Goal: Transaction & Acquisition: Purchase product/service

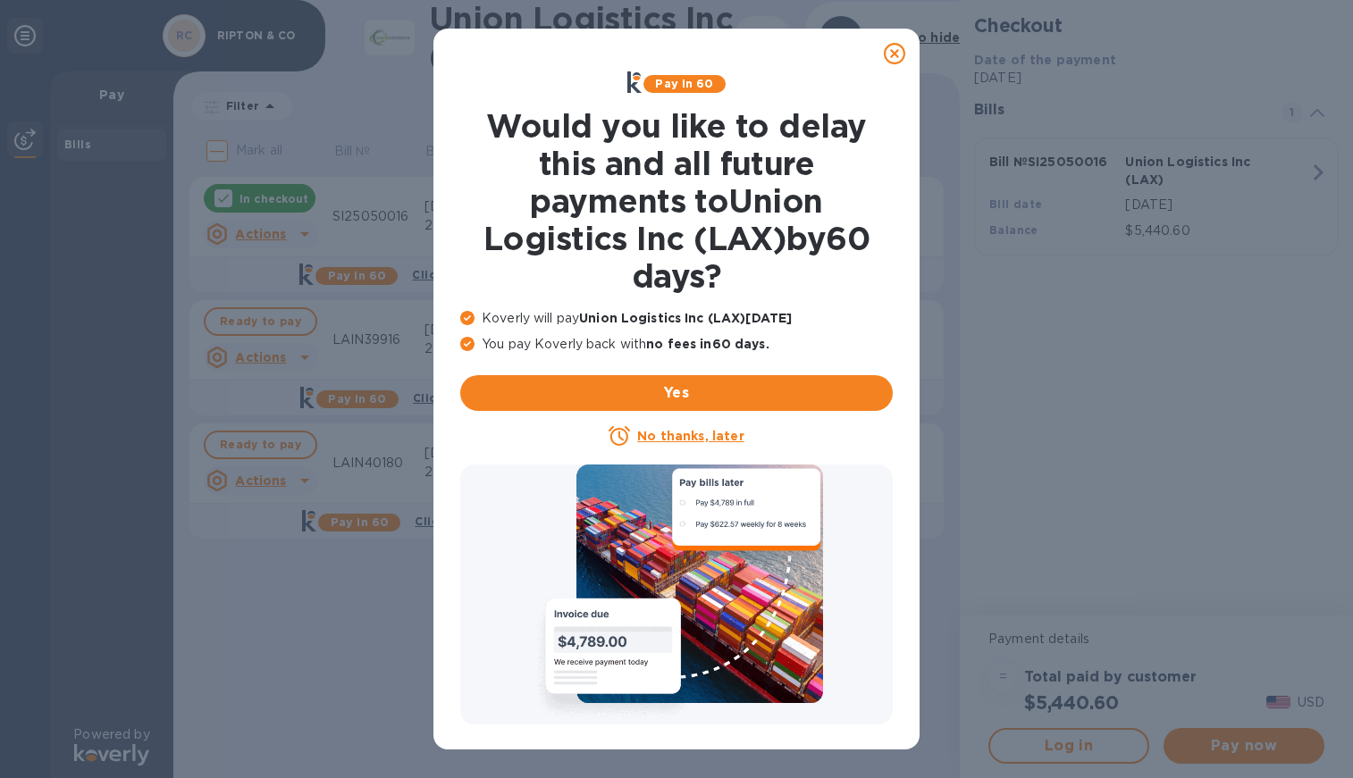
click at [900, 55] on icon at bounding box center [894, 53] width 21 height 21
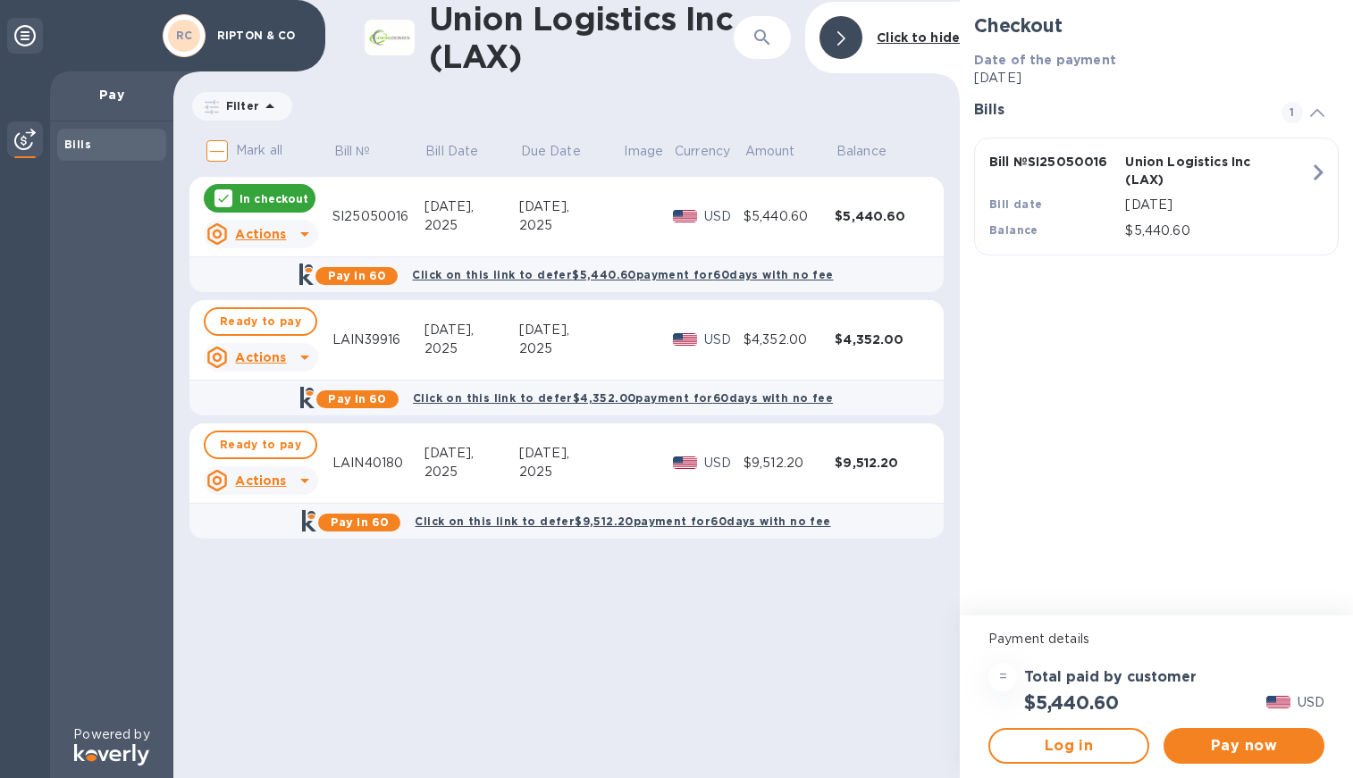
click at [225, 197] on icon at bounding box center [223, 198] width 14 height 14
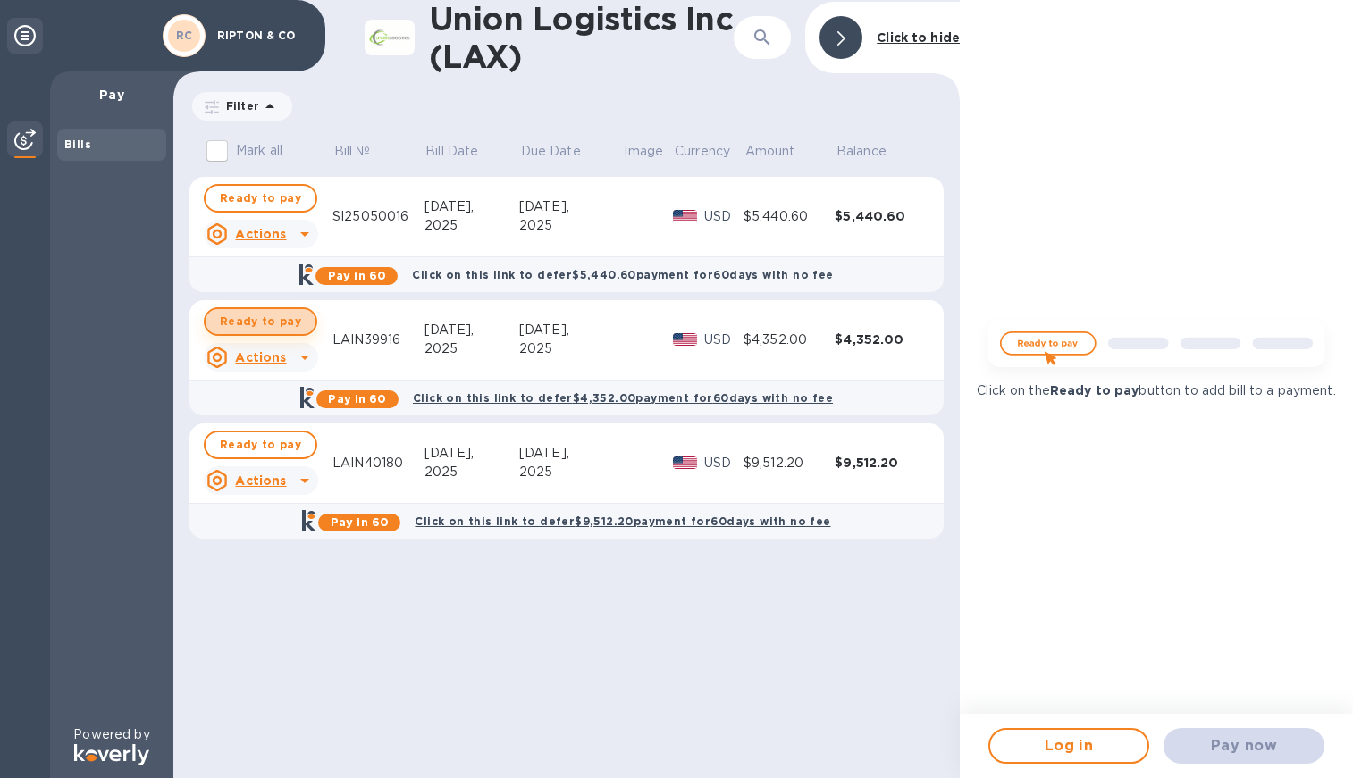
click at [282, 319] on span "Ready to pay" at bounding box center [260, 321] width 81 height 21
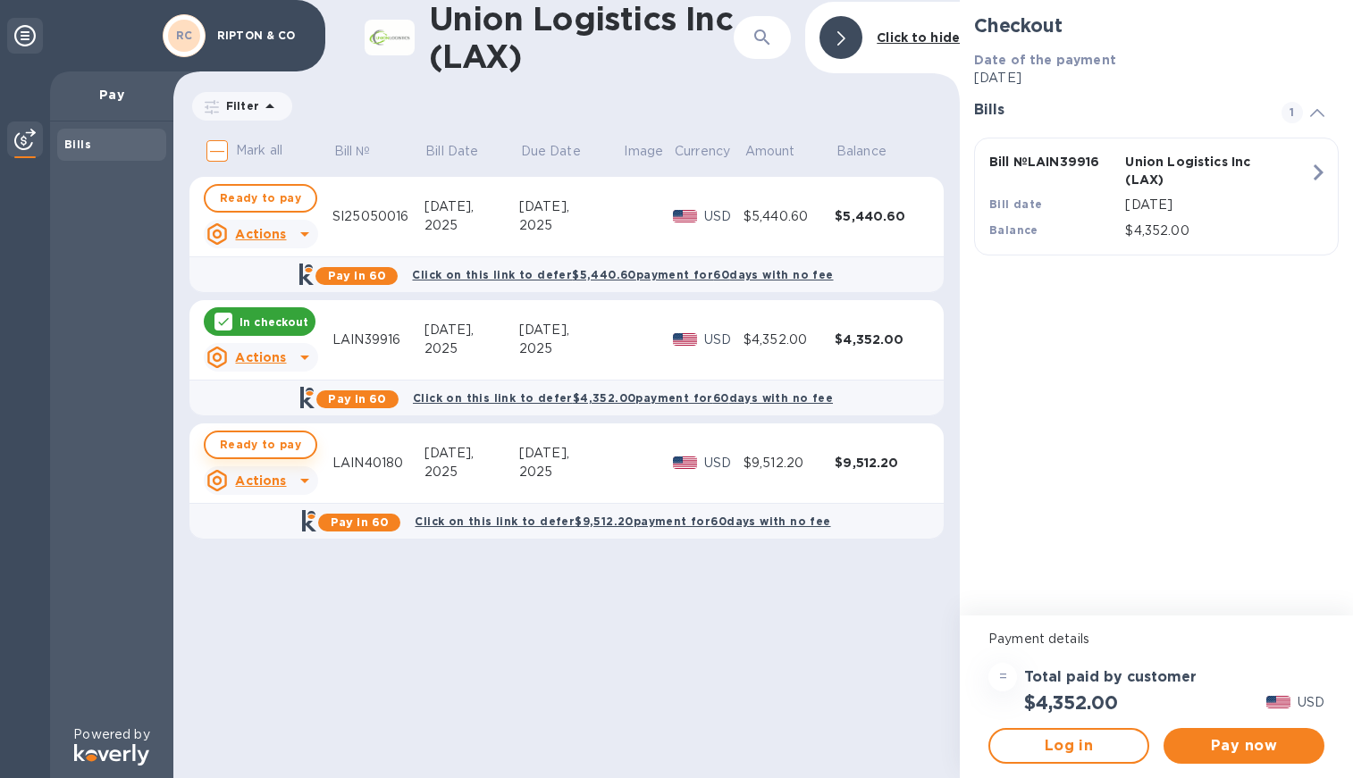
click at [258, 447] on span "Ready to pay" at bounding box center [260, 444] width 81 height 21
click at [1250, 750] on span "Pay now" at bounding box center [1244, 746] width 132 height 21
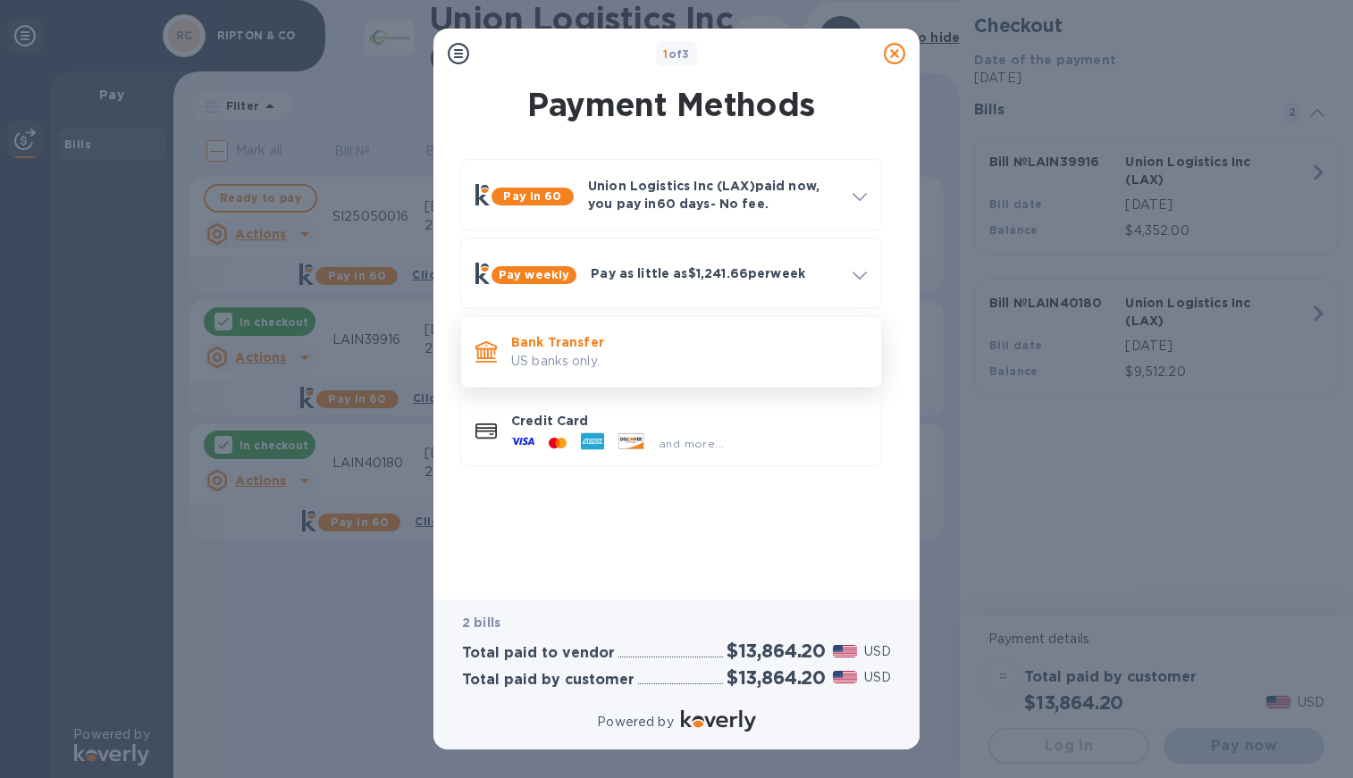
click at [665, 349] on p "Bank Transfer" at bounding box center [689, 342] width 356 height 18
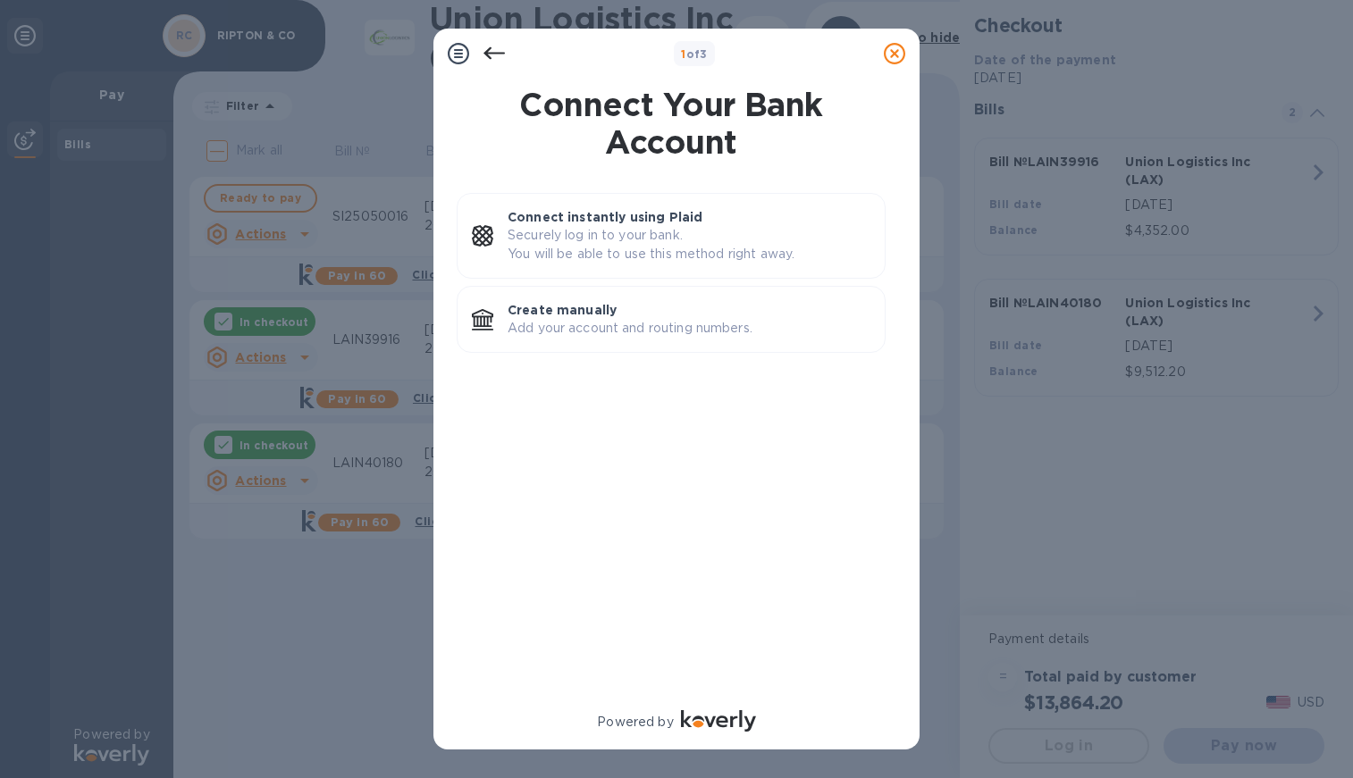
click at [665, 349] on div "Create manually Add your account and routing numbers." at bounding box center [671, 319] width 429 height 67
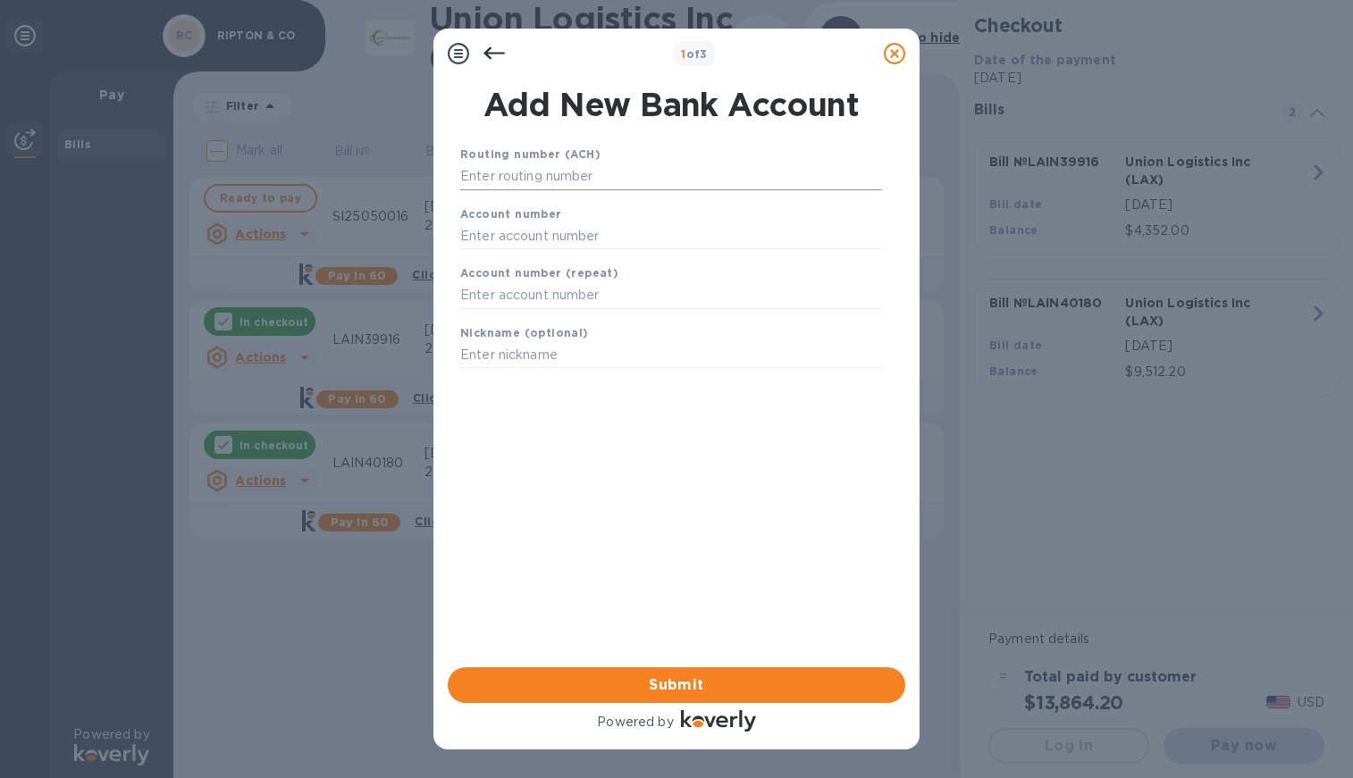
click at [656, 175] on input "text" at bounding box center [671, 177] width 422 height 27
click at [580, 169] on input "text" at bounding box center [671, 177] width 422 height 27
paste input "054000030"
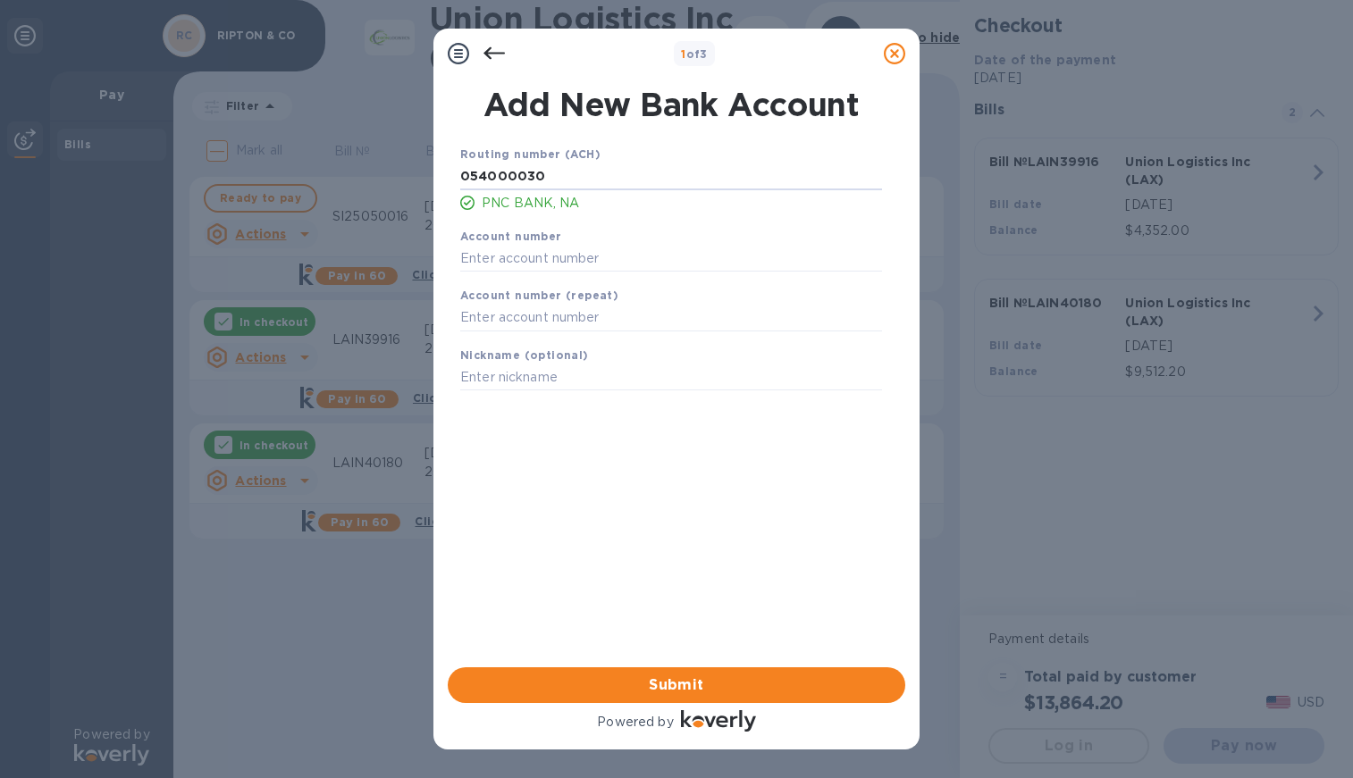
type input "054000030"
click at [653, 261] on input "text" at bounding box center [671, 258] width 422 height 27
paste input "3823953519"
type input "3823953519"
click at [632, 312] on input "text" at bounding box center [671, 318] width 422 height 27
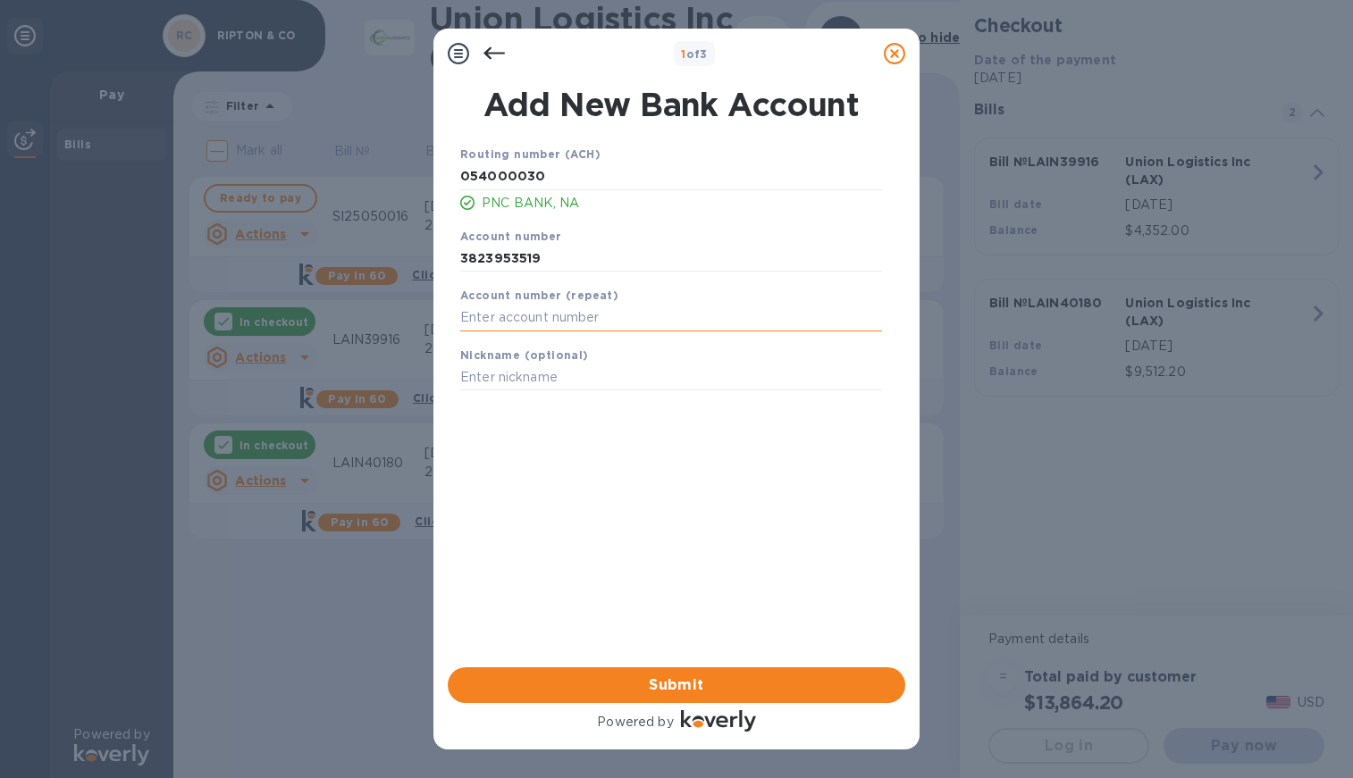
paste input "3823953519"
type input "3823953519"
click at [620, 379] on input "text" at bounding box center [671, 378] width 422 height 27
type input "Operating account"
click at [670, 694] on span "Submit" at bounding box center [676, 685] width 429 height 21
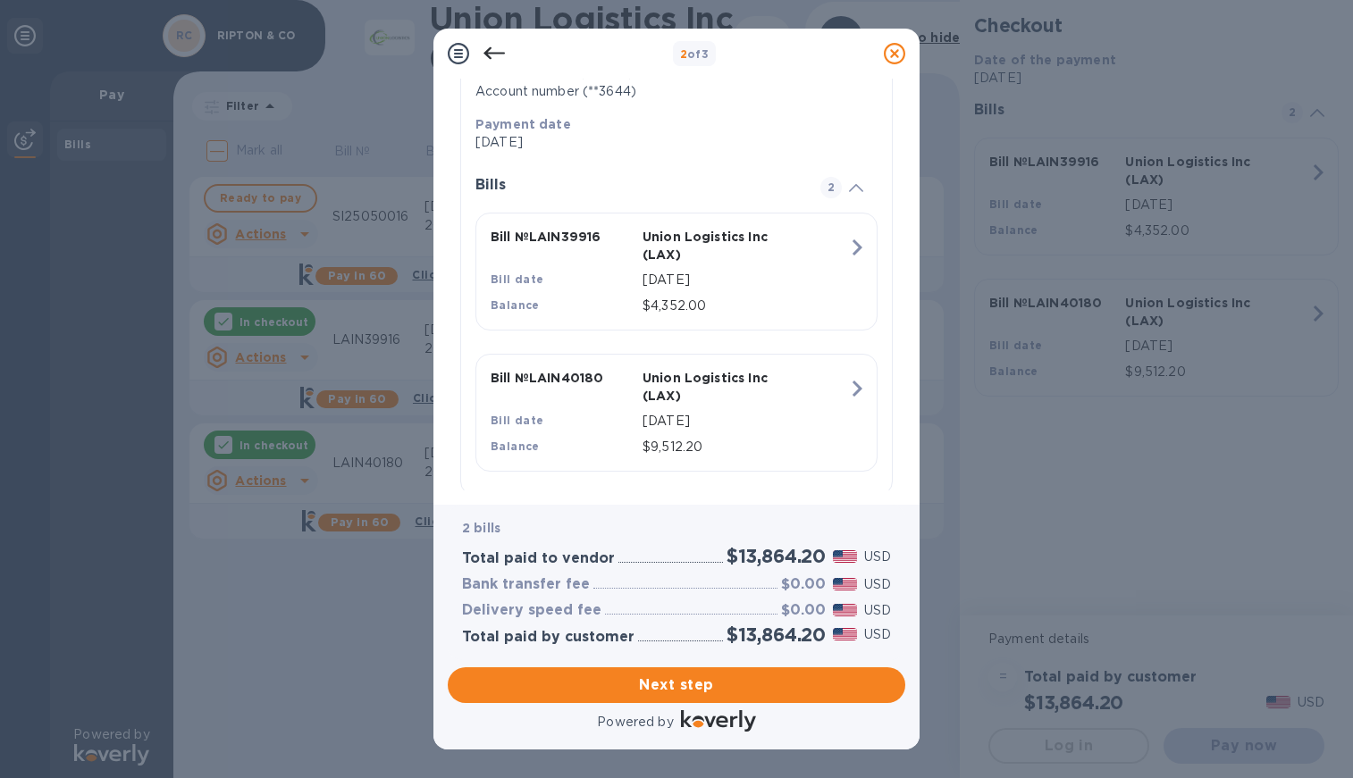
scroll to position [359, 0]
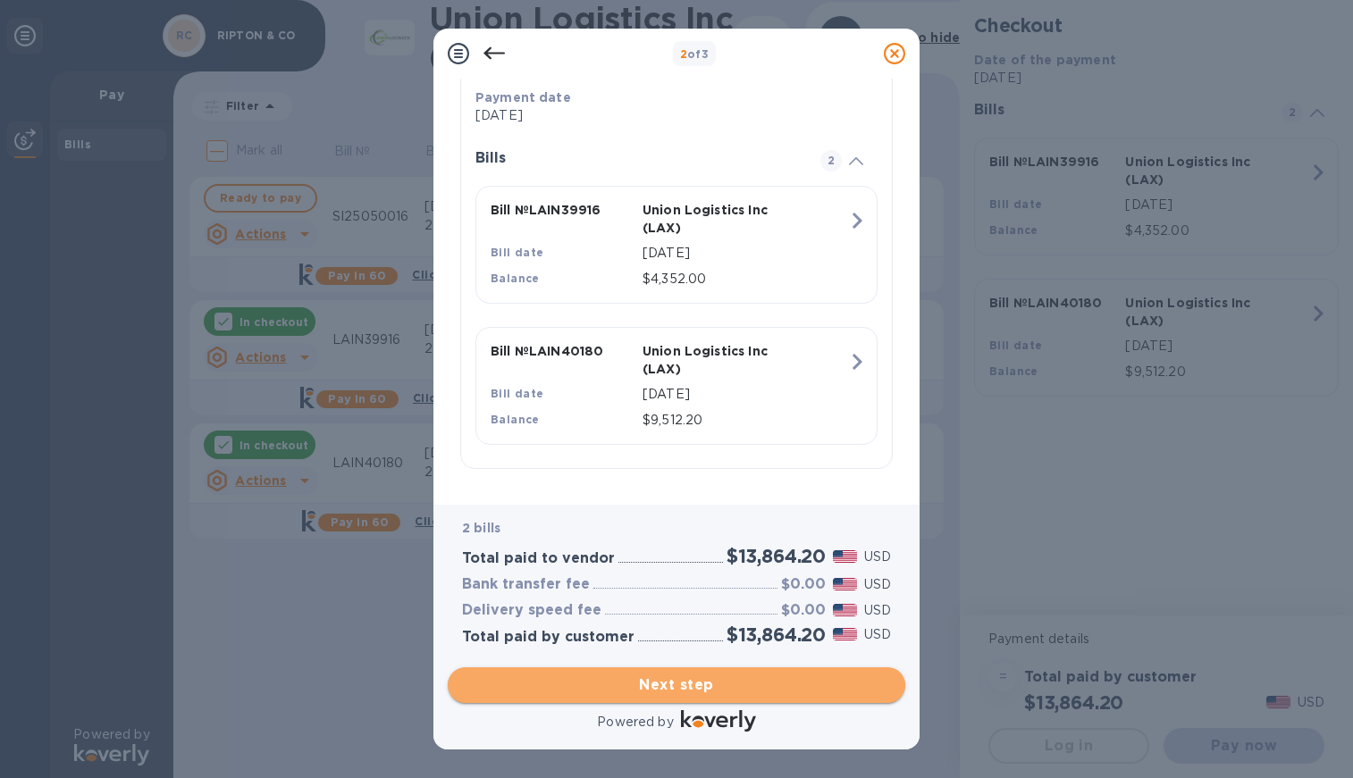
click at [730, 678] on span "Next step" at bounding box center [676, 685] width 429 height 21
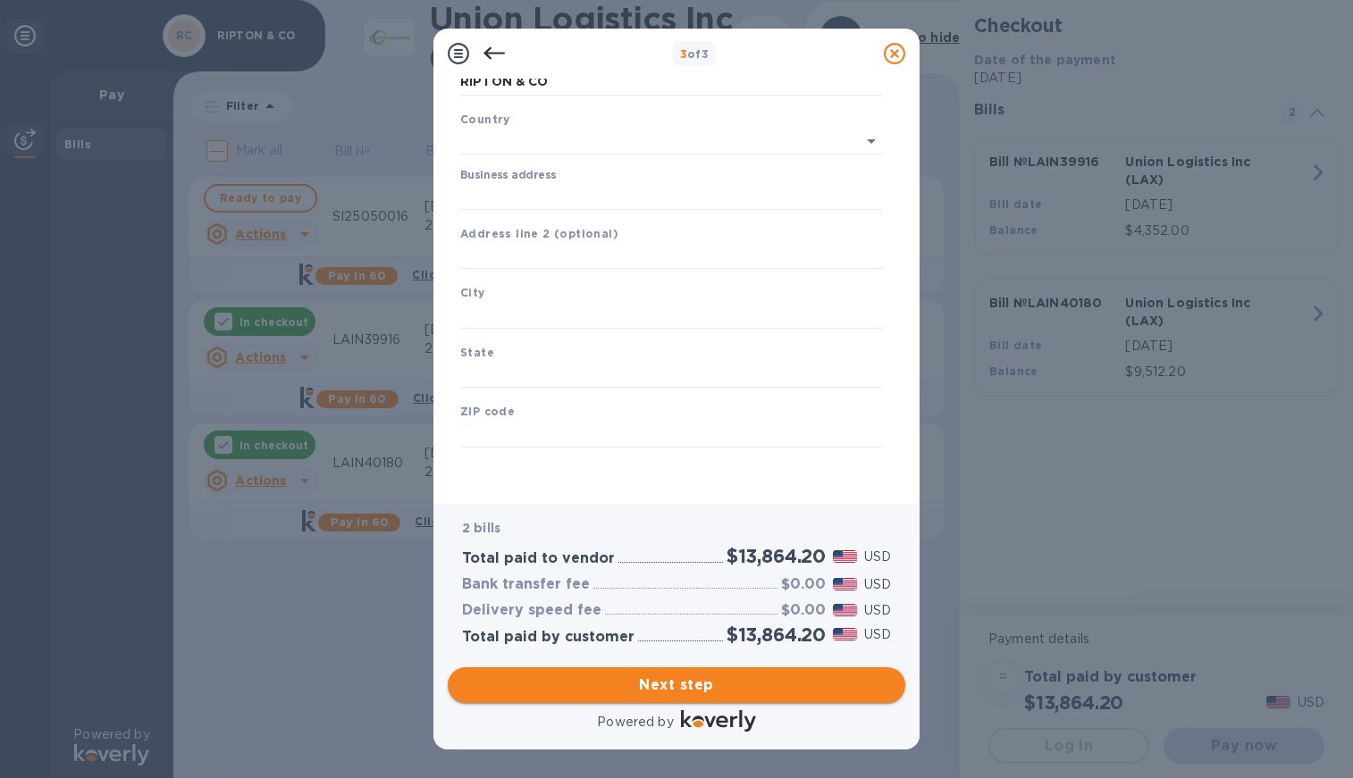
type input "[GEOGRAPHIC_DATA]"
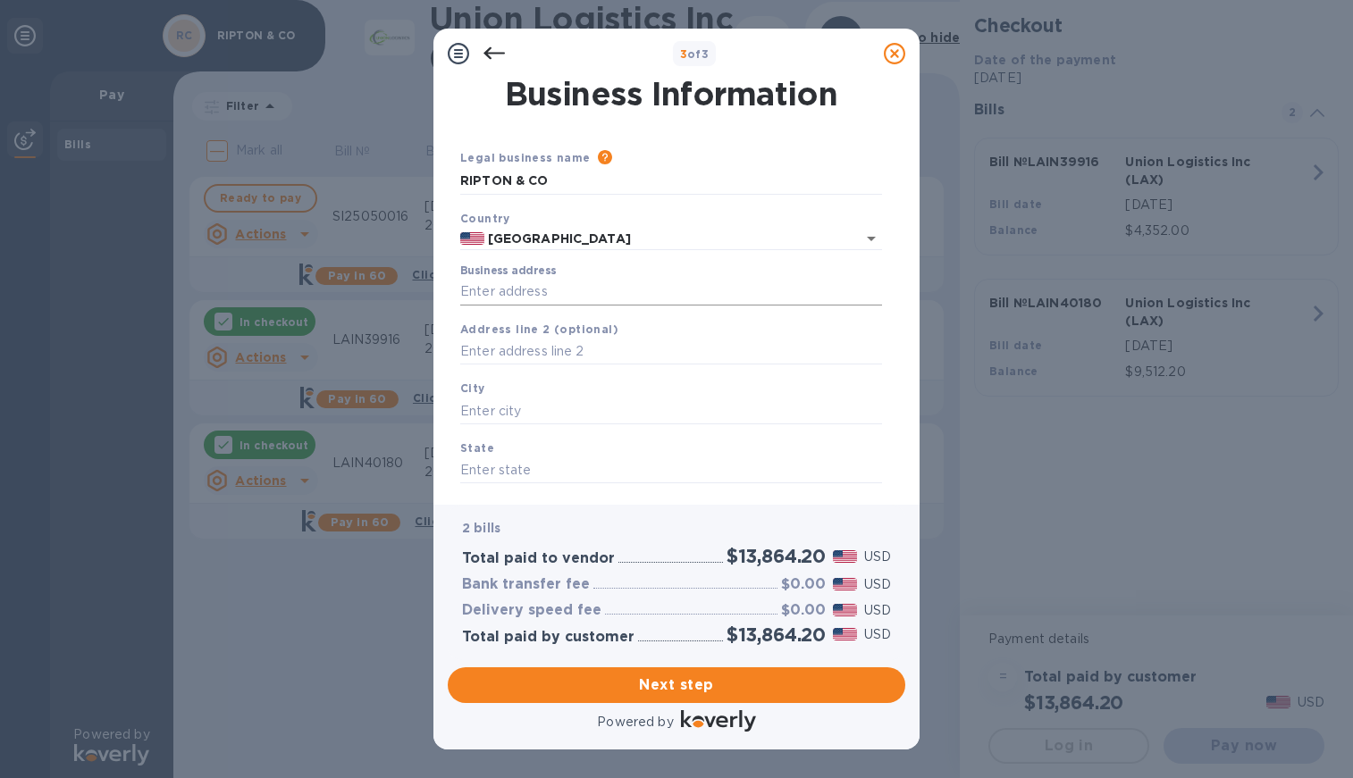
click at [584, 288] on input "Business address" at bounding box center [671, 292] width 422 height 27
type input "[STREET_ADDRESS]"
click at [567, 397] on div "City" at bounding box center [671, 402] width 436 height 60
click at [566, 408] on input "text" at bounding box center [671, 411] width 422 height 27
type input "[GEOGRAPHIC_DATA]"
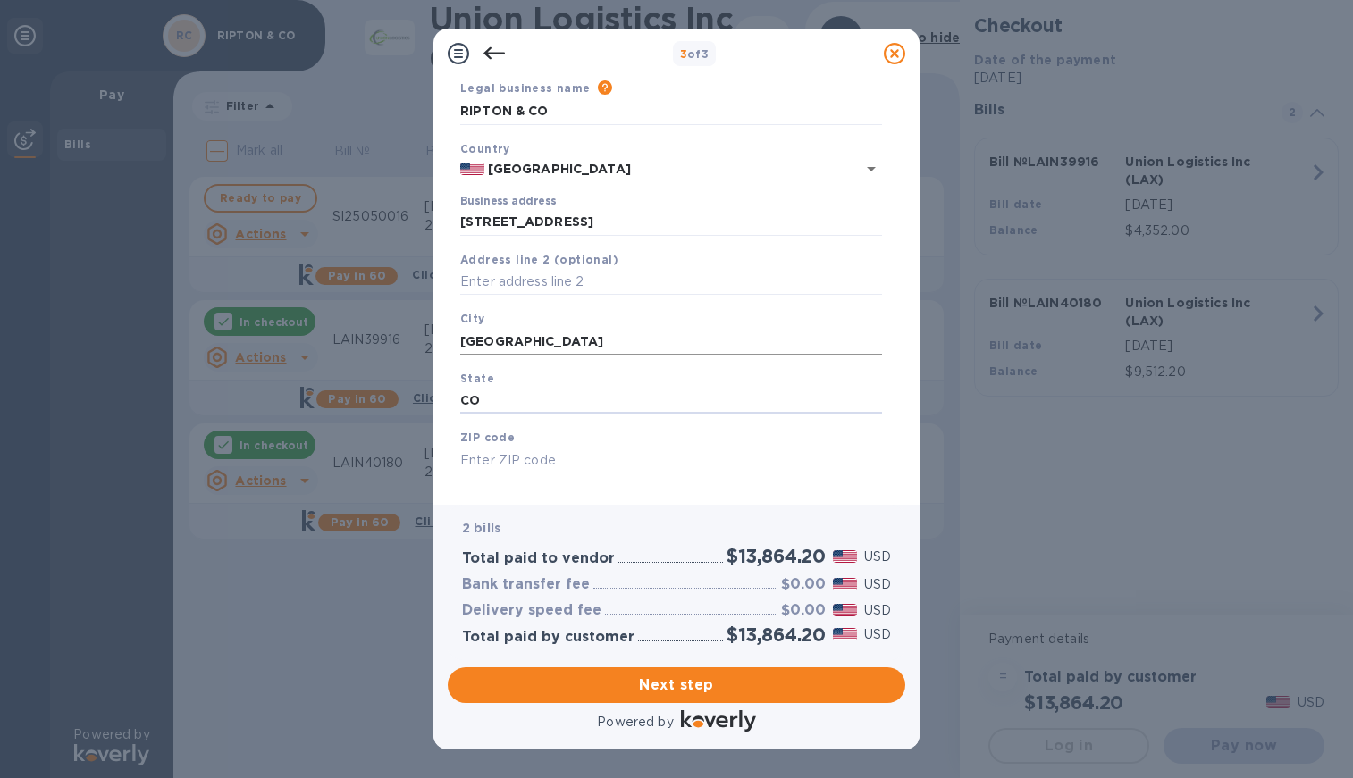
scroll to position [97, 0]
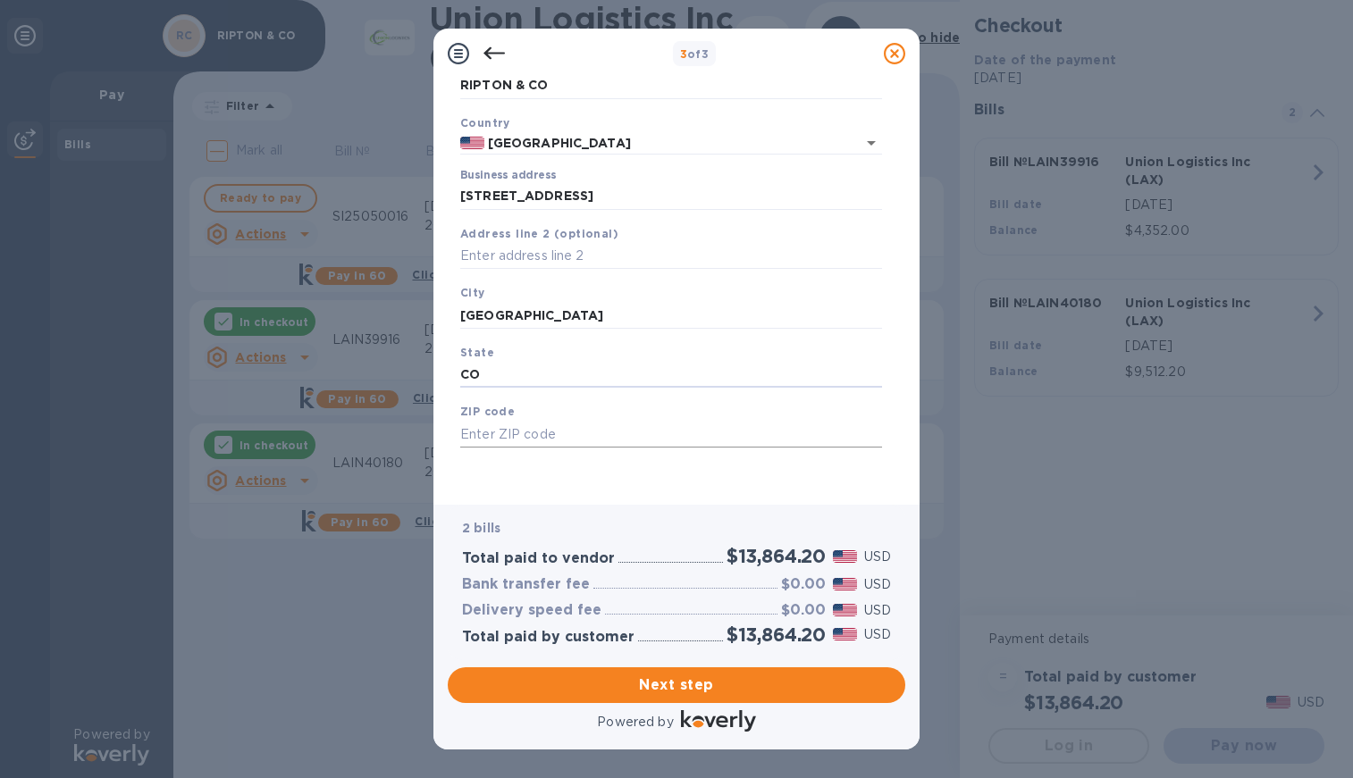
type input "CO"
click at [583, 442] on input "text" at bounding box center [671, 434] width 422 height 27
type input "80301"
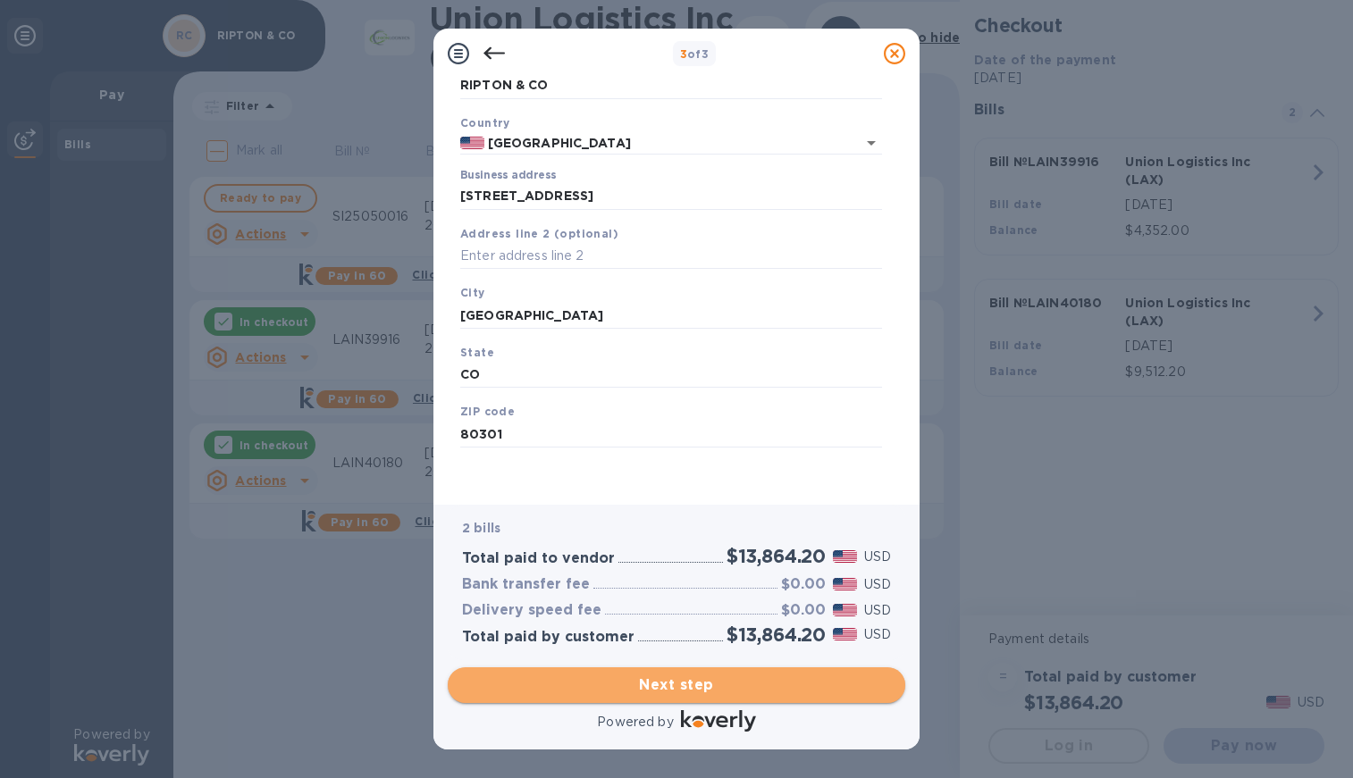
click at [644, 688] on span "Next step" at bounding box center [676, 685] width 429 height 21
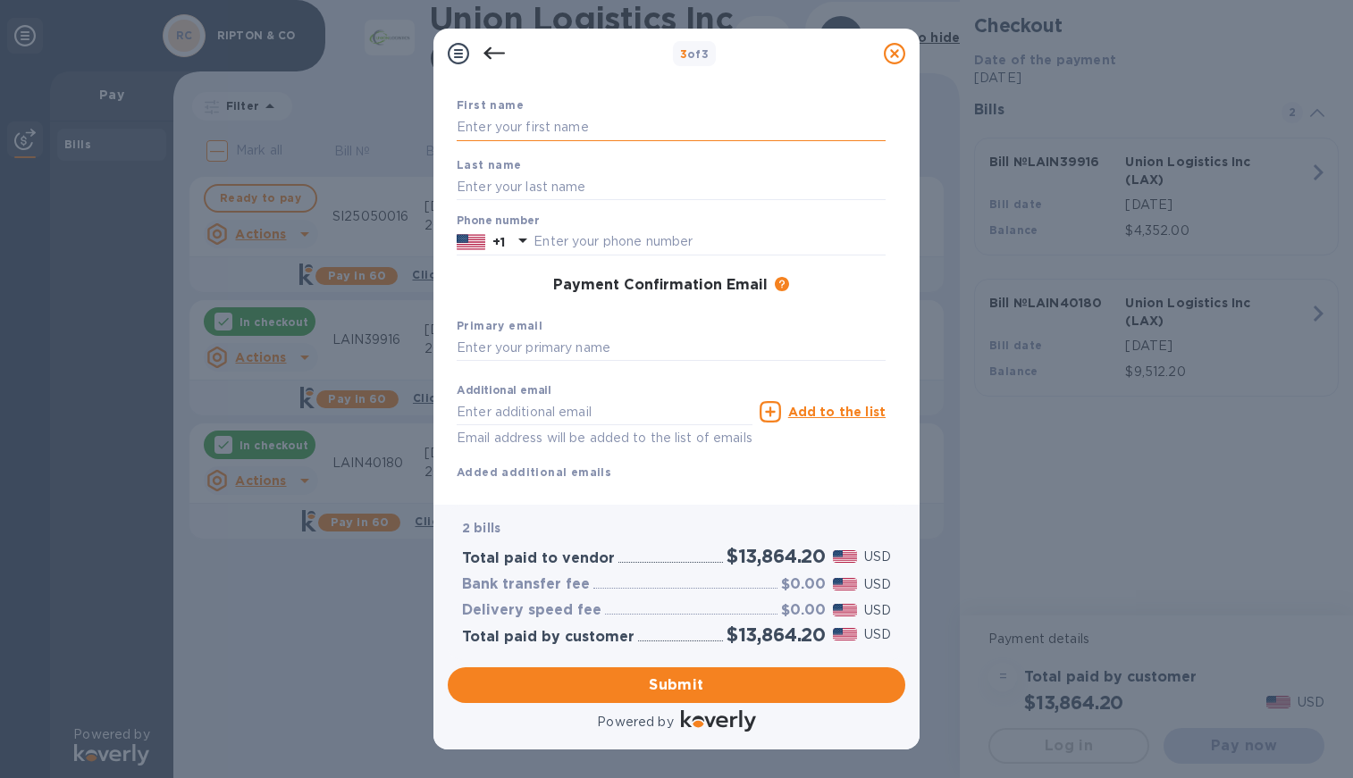
click at [632, 118] on input "text" at bounding box center [671, 127] width 429 height 27
type input "[PERSON_NAME]"
type input "Nazim"
type input "5037083712"
type input "[EMAIL_ADDRESS][DOMAIN_NAME]"
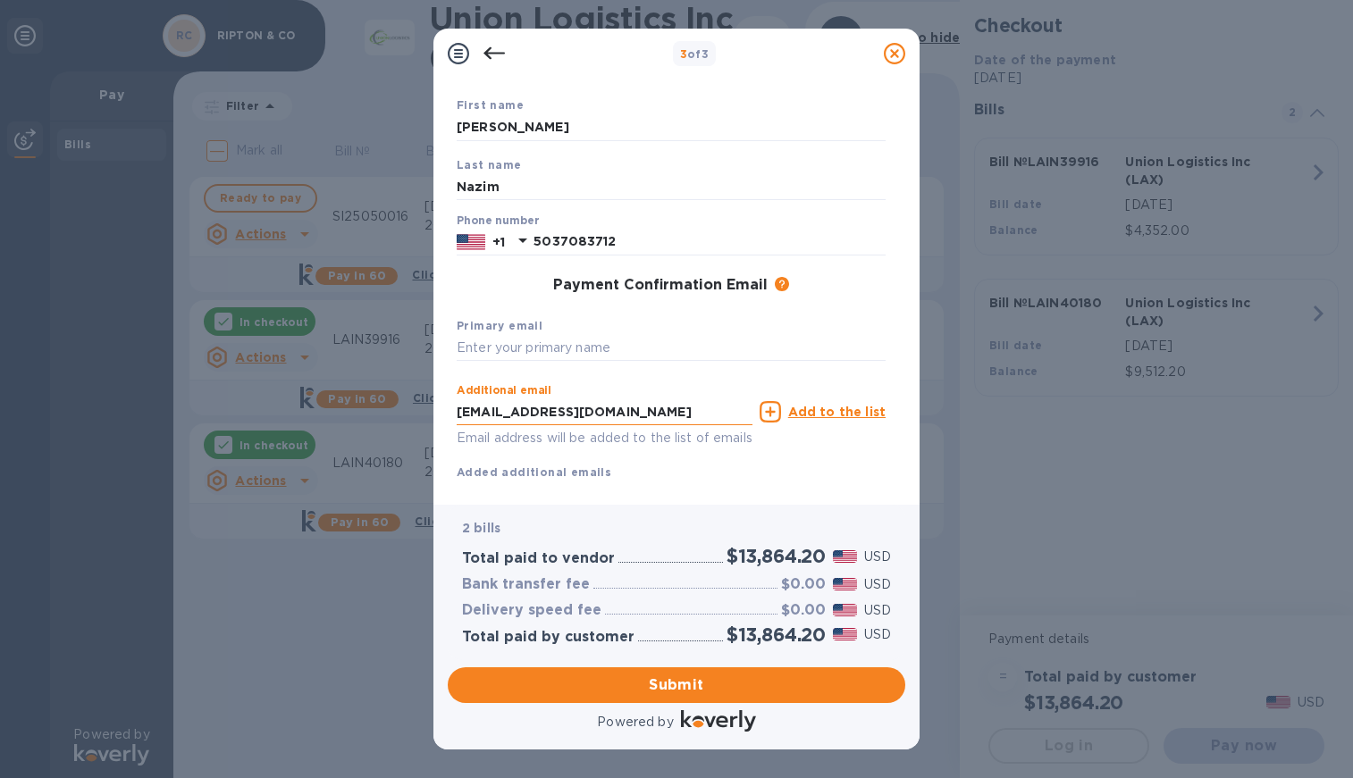
click at [567, 413] on input "[EMAIL_ADDRESS][DOMAIN_NAME]" at bounding box center [605, 412] width 296 height 27
click at [620, 354] on input "text" at bounding box center [671, 348] width 429 height 27
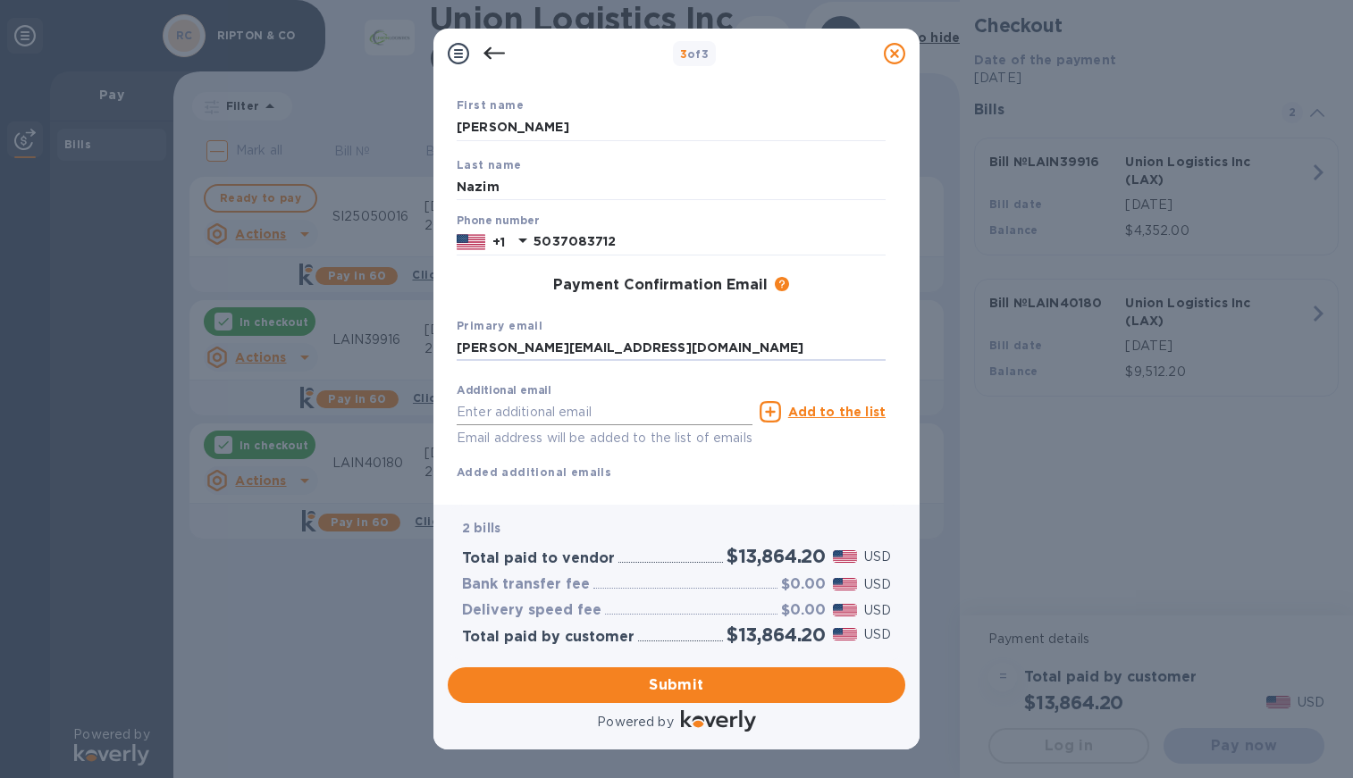
scroll to position [139, 0]
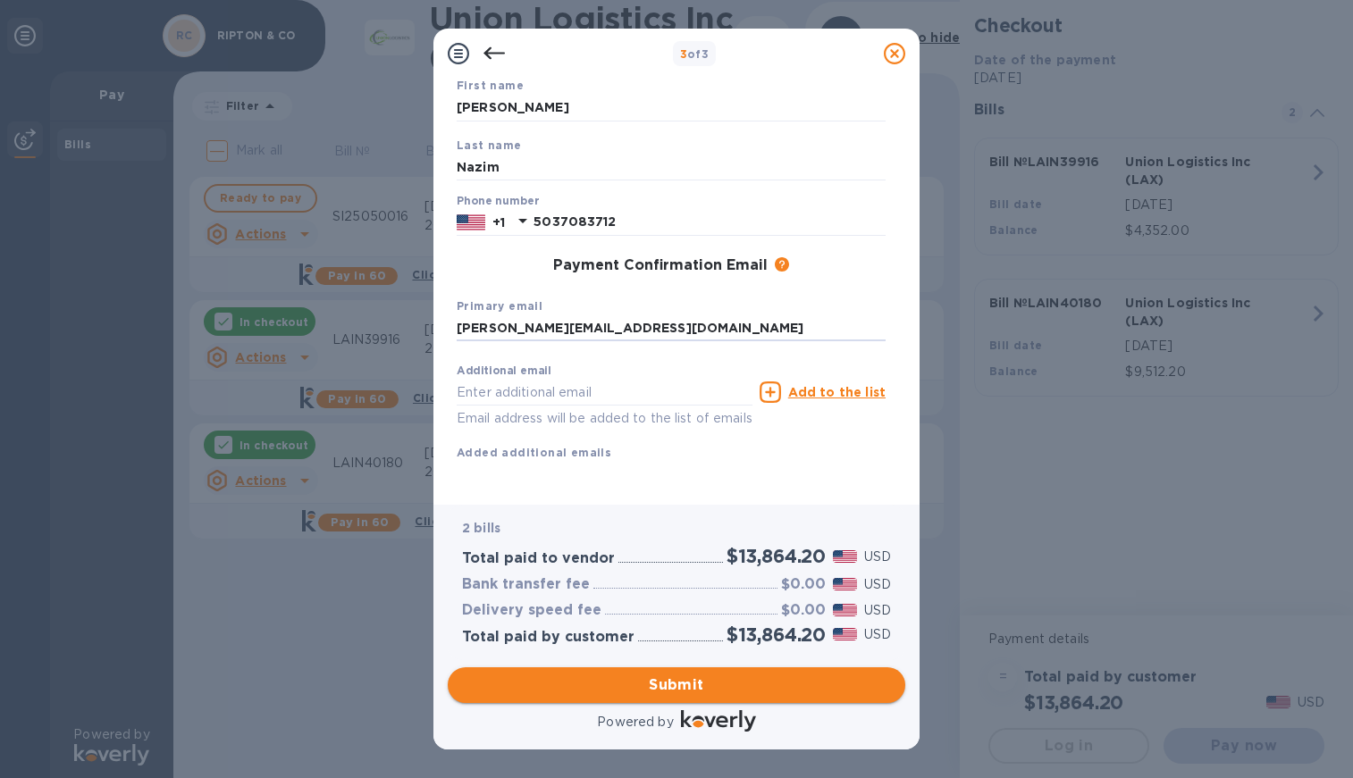
type input "[PERSON_NAME][EMAIL_ADDRESS][DOMAIN_NAME]"
click at [707, 699] on button "Submit" at bounding box center [677, 686] width 458 height 36
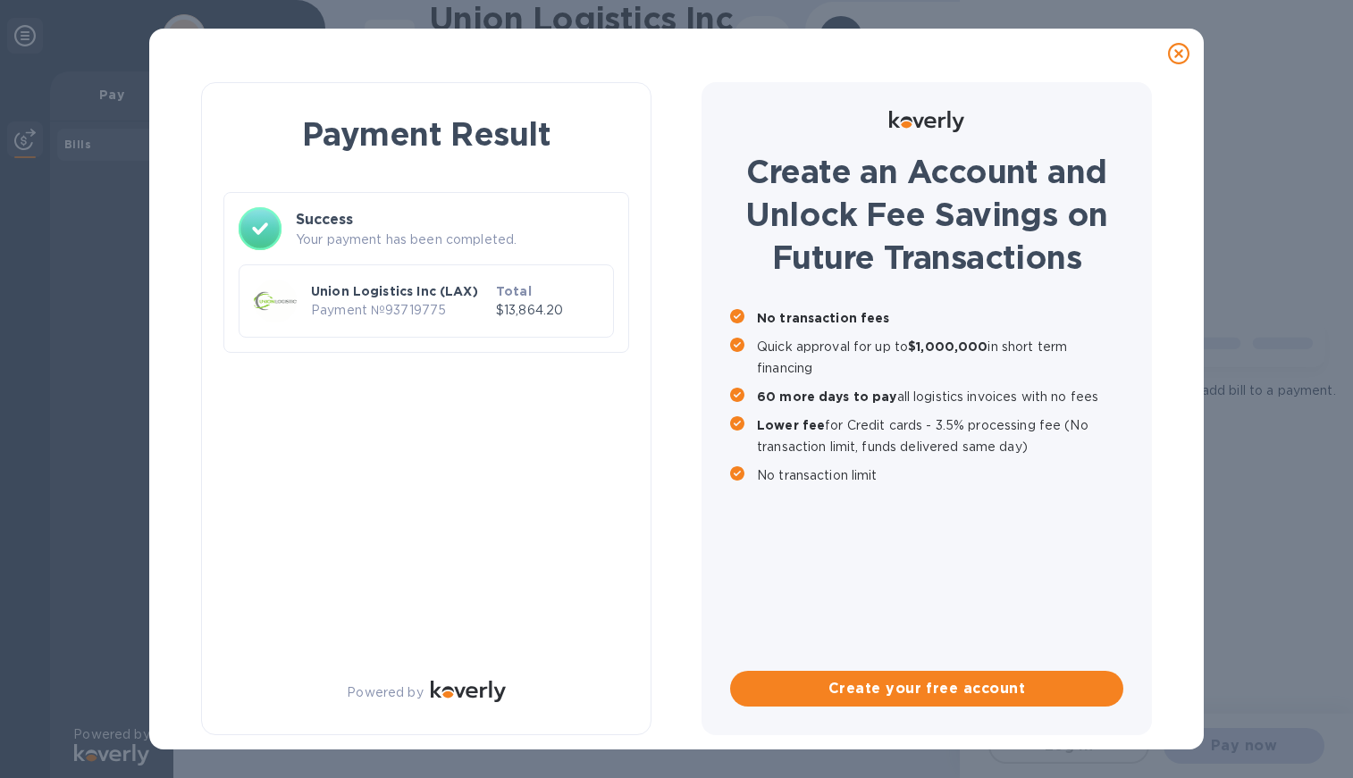
scroll to position [0, 0]
checkbox input "true"
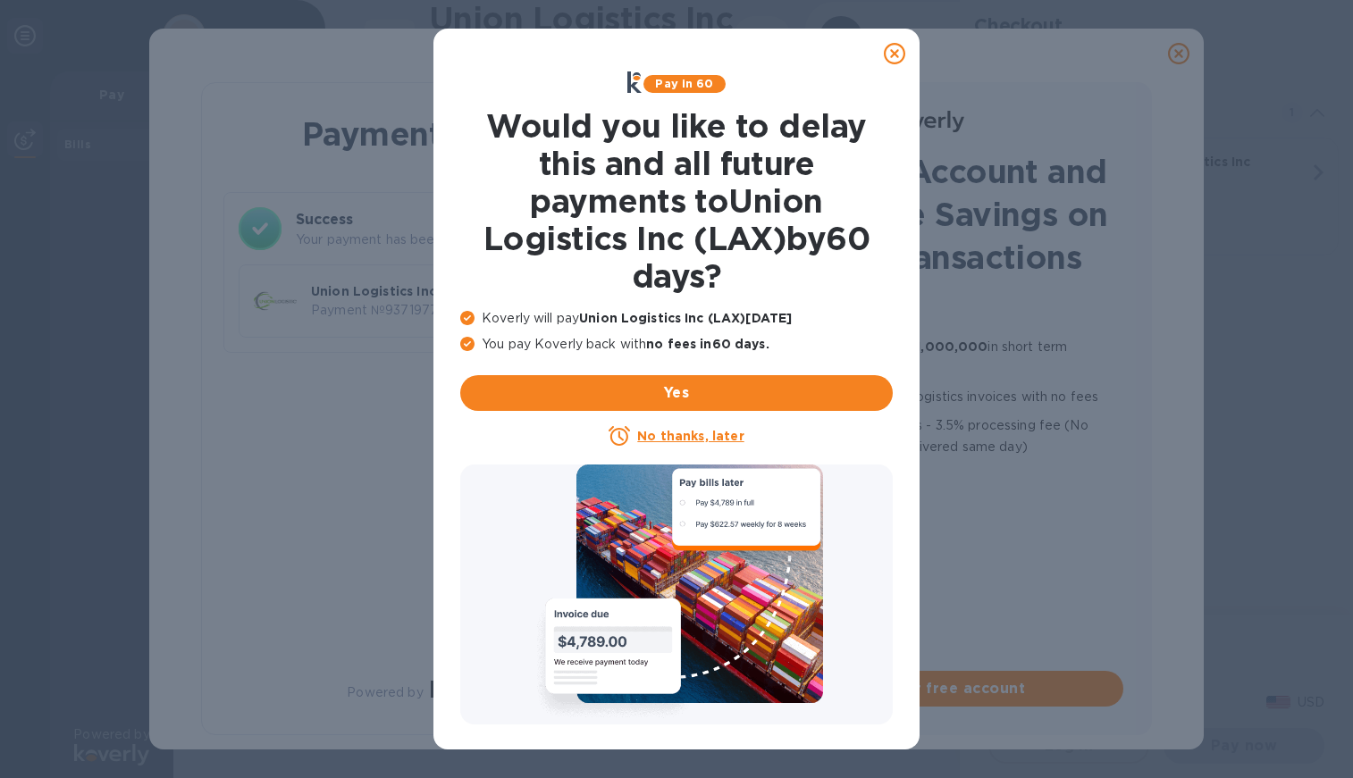
click at [895, 46] on icon at bounding box center [894, 53] width 21 height 21
